Goal: Task Accomplishment & Management: Use online tool/utility

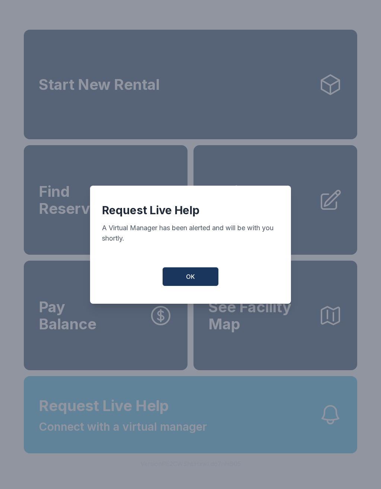
click at [185, 284] on button "OK" at bounding box center [190, 277] width 56 height 19
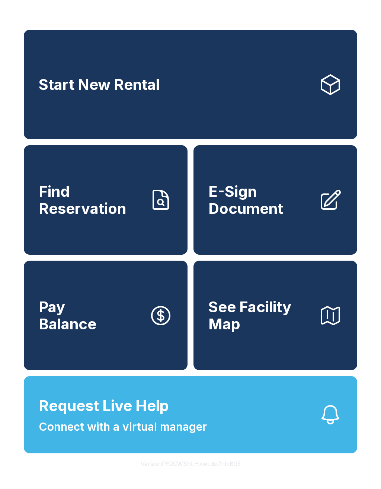
click at [104, 436] on span "Connect with a virtual manager" at bounding box center [123, 427] width 168 height 17
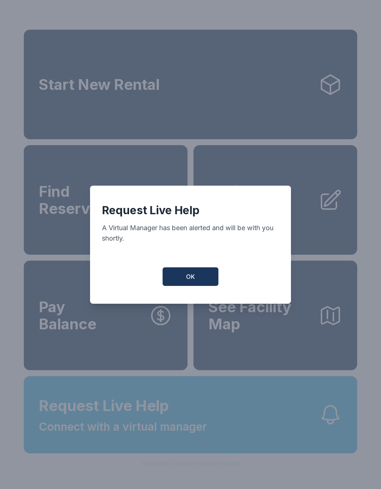
click at [199, 284] on button "OK" at bounding box center [190, 277] width 56 height 19
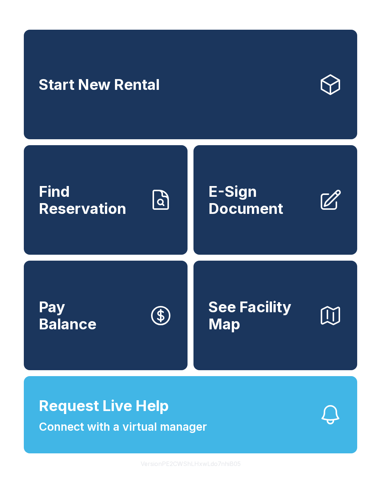
click at [133, 417] on span "Request Live Help" at bounding box center [104, 406] width 130 height 22
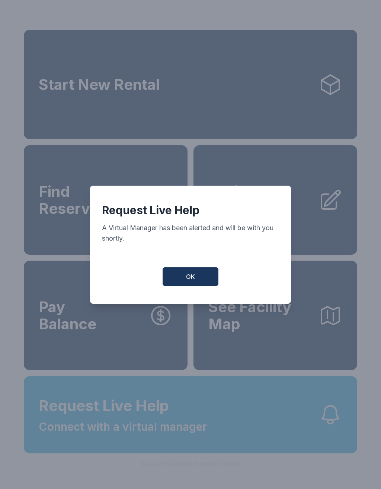
click at [180, 277] on button "OK" at bounding box center [190, 277] width 56 height 19
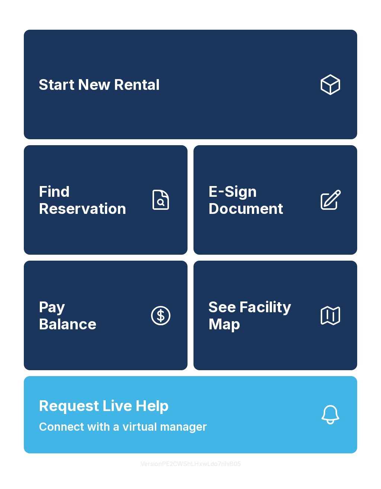
click at [138, 436] on span "Request Live Help Connect with a virtual manager" at bounding box center [123, 415] width 168 height 41
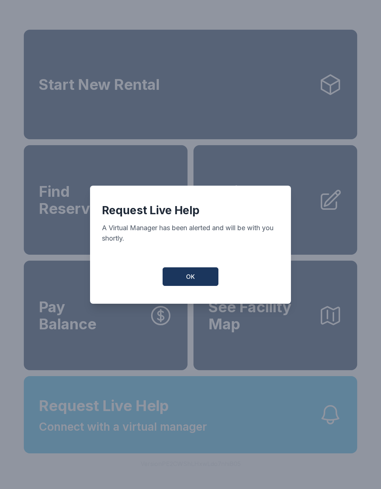
click at [188, 275] on button "OK" at bounding box center [190, 277] width 56 height 19
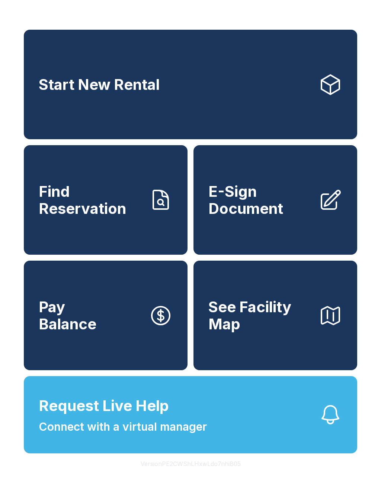
click at [122, 436] on span "Request Live Help Connect with a virtual manager" at bounding box center [123, 415] width 168 height 41
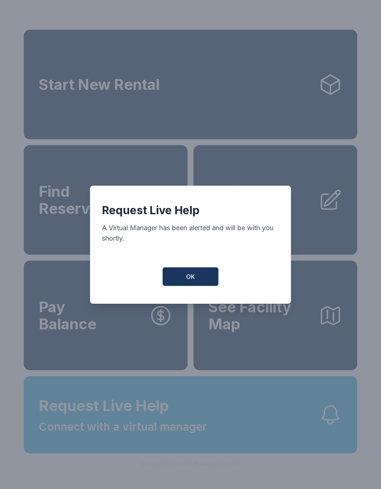
click at [188, 278] on span "OK" at bounding box center [190, 276] width 9 height 9
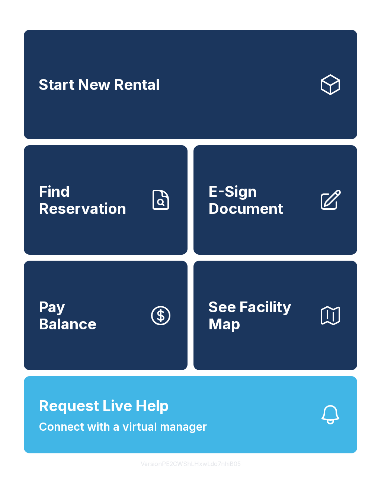
click at [120, 436] on span "Connect with a virtual manager" at bounding box center [123, 427] width 168 height 17
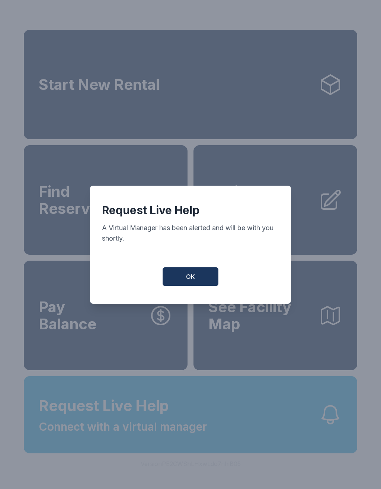
click at [192, 273] on button "OK" at bounding box center [190, 277] width 56 height 19
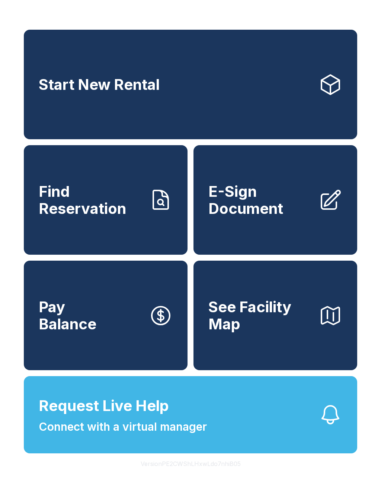
click at [252, 206] on span "E-Sign Document" at bounding box center [260, 200] width 104 height 34
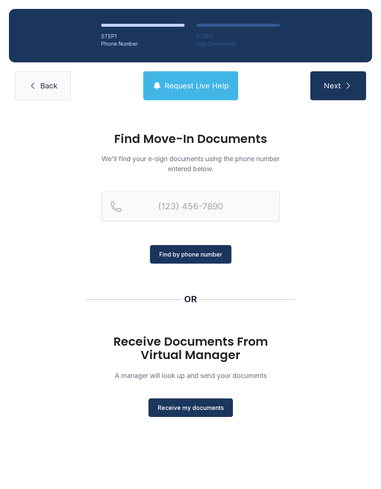
click at [343, 84] on icon "submit" at bounding box center [347, 85] width 9 height 9
click at [334, 91] on button "Next" at bounding box center [338, 85] width 56 height 29
type input "("
click at [29, 83] on icon at bounding box center [32, 85] width 9 height 9
